Goal: Task Accomplishment & Management: Complete application form

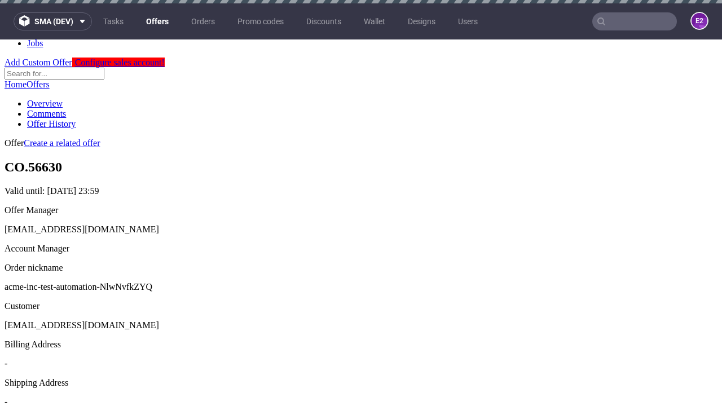
scroll to position [3, 0]
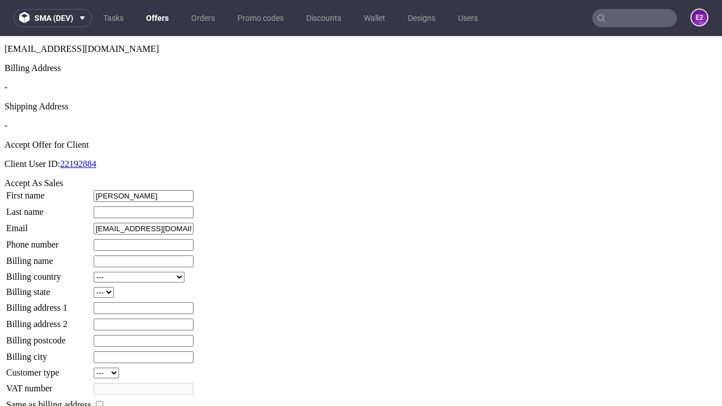
type input "[PERSON_NAME]"
type input "Wisoky"
type input "1509813888"
type input "Cecile_Hand14"
select select "13"
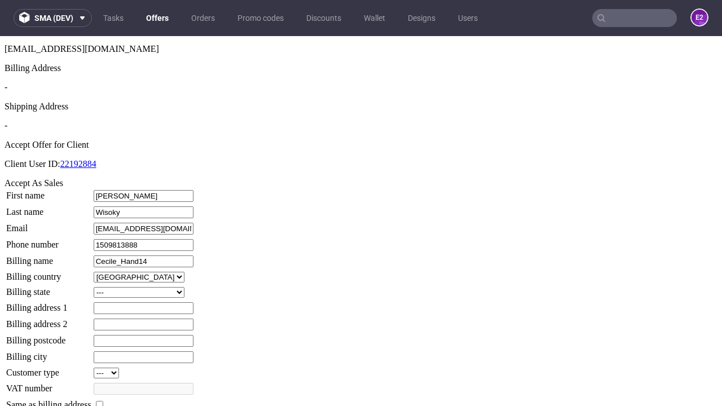
select select "132"
type input "Cecile_Hand14"
type input "91 [PERSON_NAME]"
type input "VG49 9LK"
type input "New [PERSON_NAME] Cross"
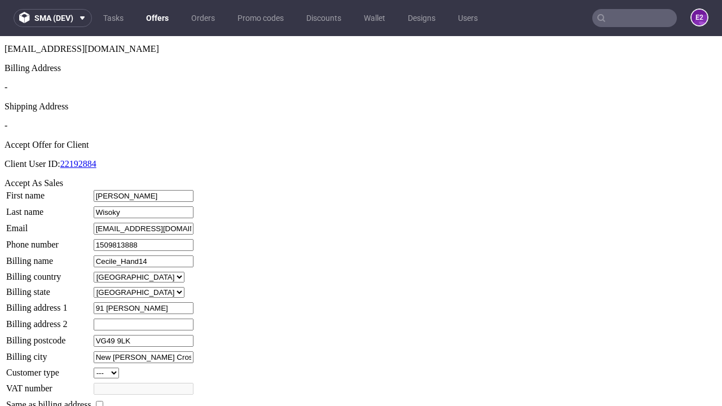
click at [103, 401] on input "checkbox" at bounding box center [99, 404] width 7 height 7
checkbox input "true"
type input "Cecile_Hand14"
select select "13"
type input "91 [PERSON_NAME]"
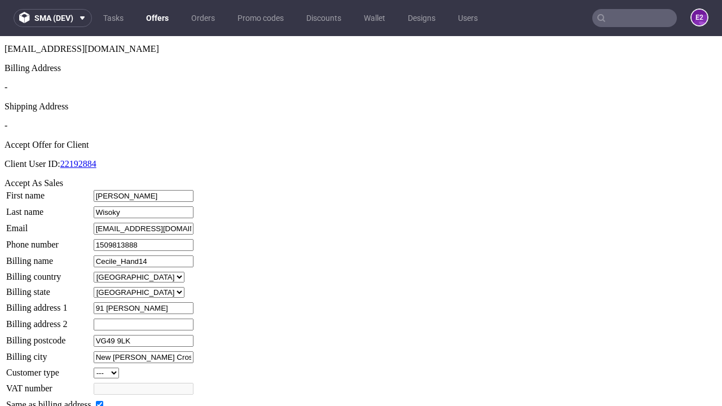
type input "VG49 9LK"
type input "New [PERSON_NAME] Cross"
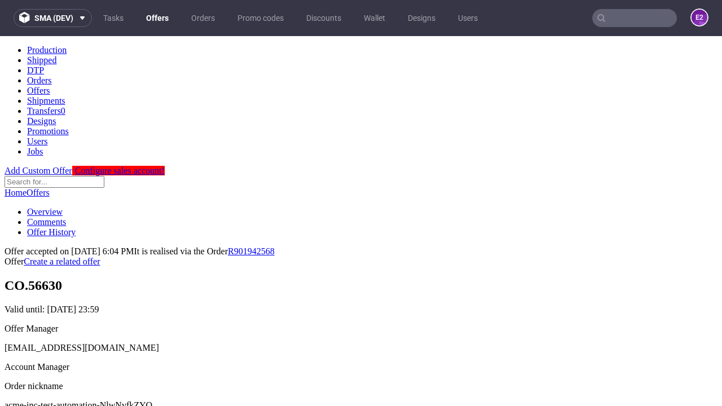
scroll to position [0, 0]
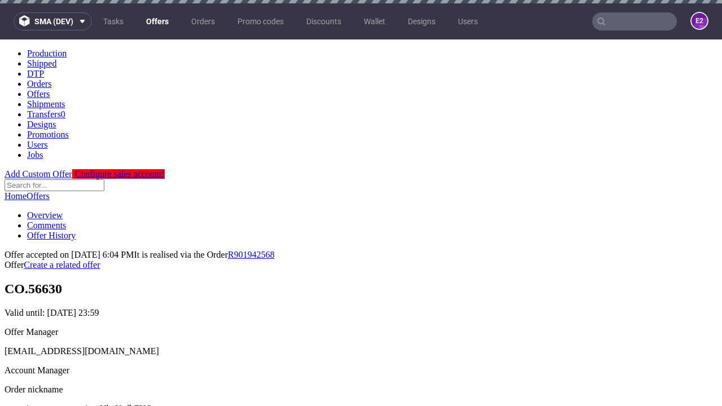
type input "[DATE]"
select select "12214305"
type input "In progress..."
